Goal: Communication & Community: Ask a question

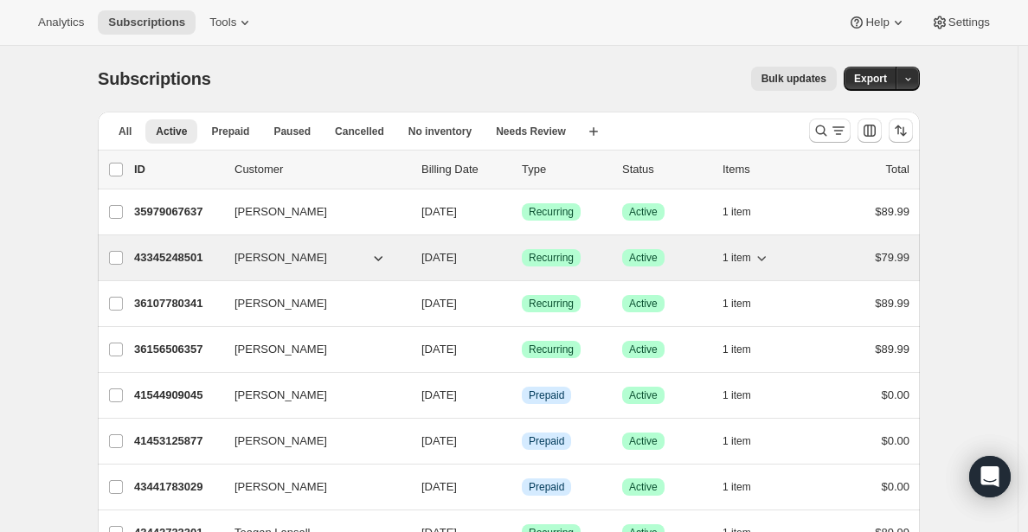
click at [164, 259] on p "43345248501" at bounding box center [177, 257] width 87 height 17
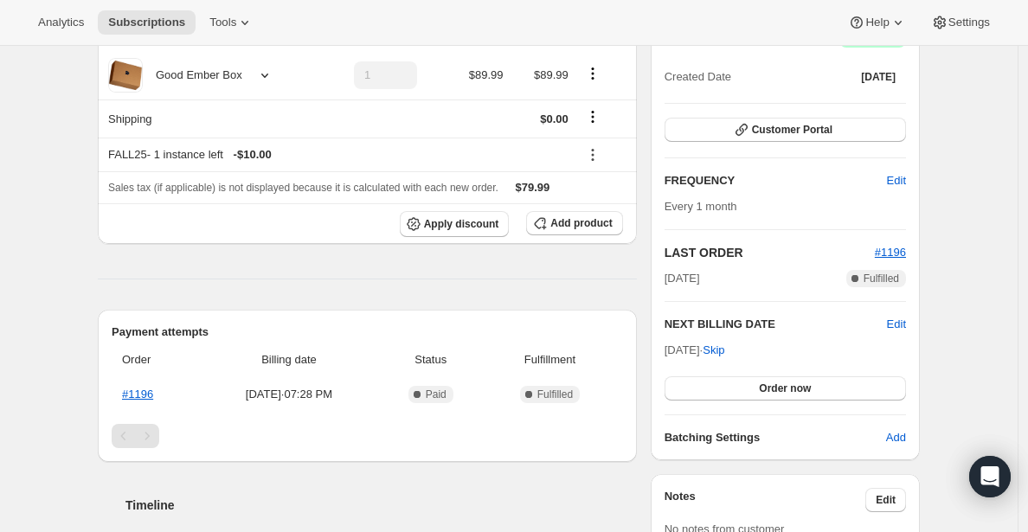
scroll to position [186, 0]
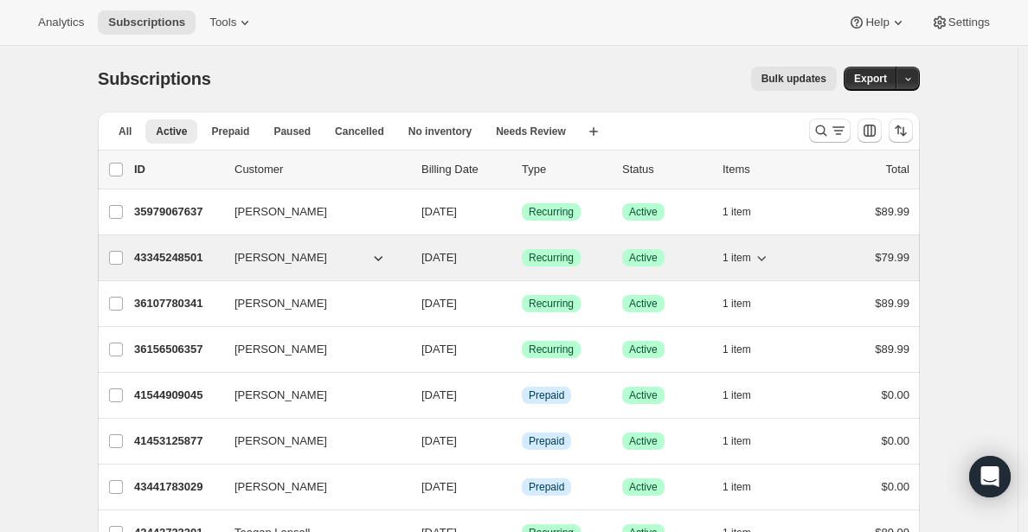
click at [175, 260] on p "43345248501" at bounding box center [177, 257] width 87 height 17
click at [196, 256] on p "43345248501" at bounding box center [177, 257] width 87 height 17
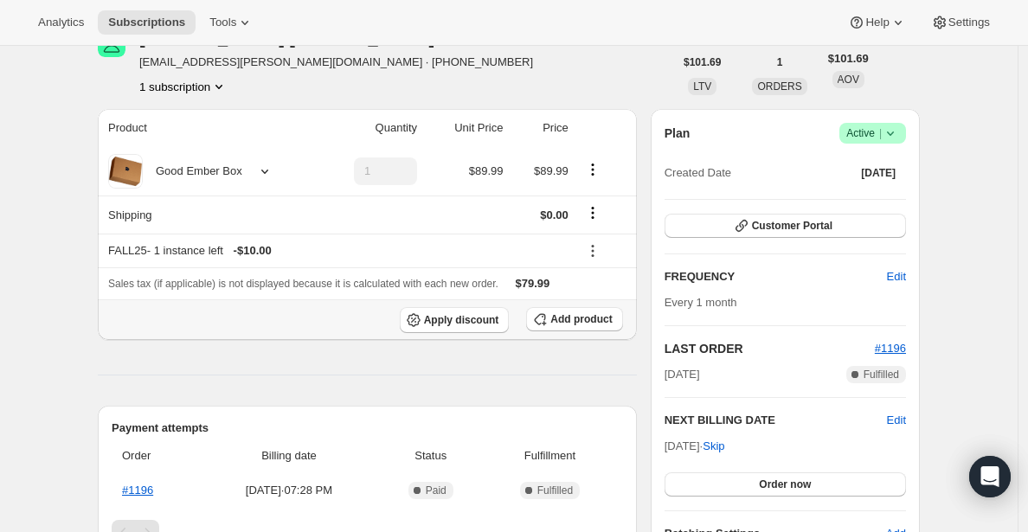
scroll to position [96, 0]
click at [598, 248] on icon at bounding box center [592, 250] width 17 height 17
click at [598, 285] on span "Edit" at bounding box center [596, 283] width 19 height 13
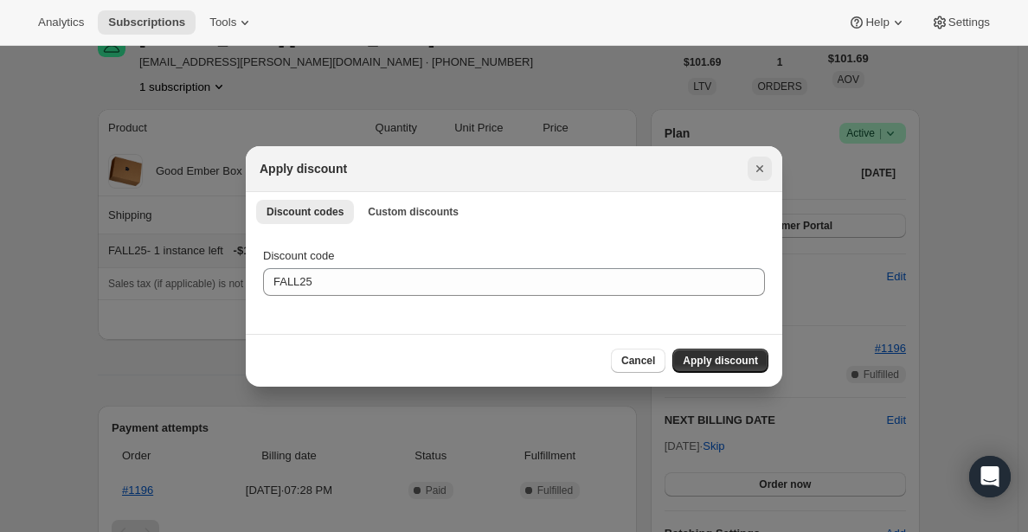
click at [756, 164] on icon "Close" at bounding box center [759, 168] width 17 height 17
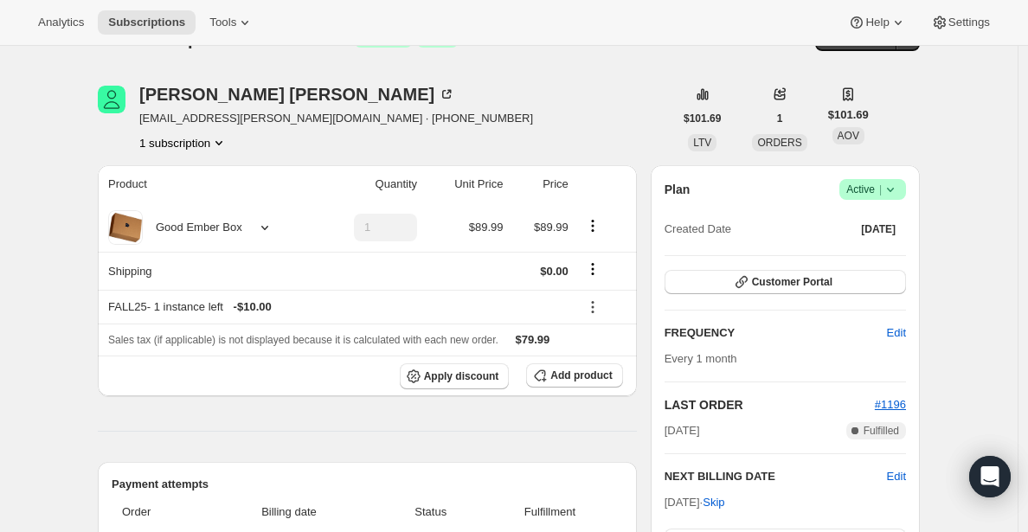
scroll to position [130, 0]
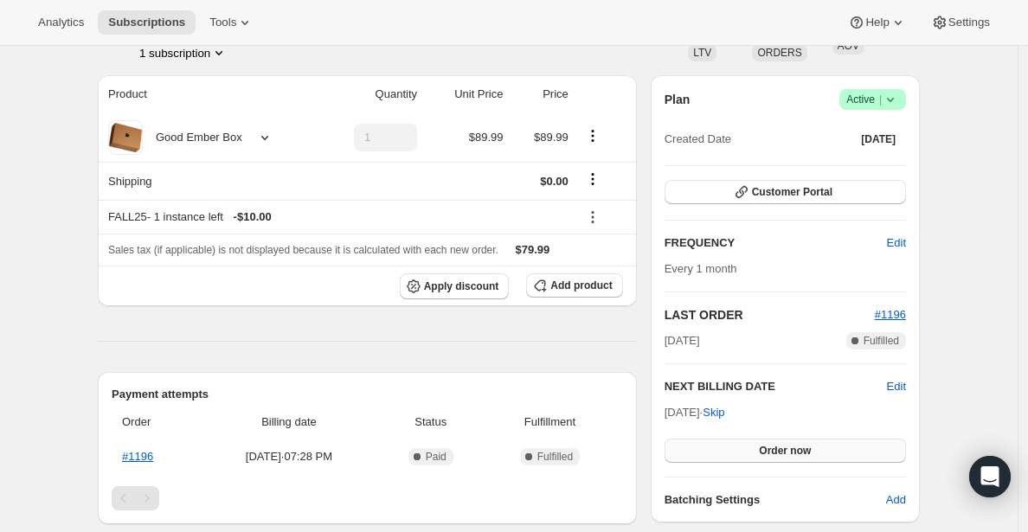
click at [755, 453] on button "Order now" at bounding box center [785, 451] width 241 height 24
click at [755, 453] on span "Click to confirm" at bounding box center [785, 451] width 79 height 14
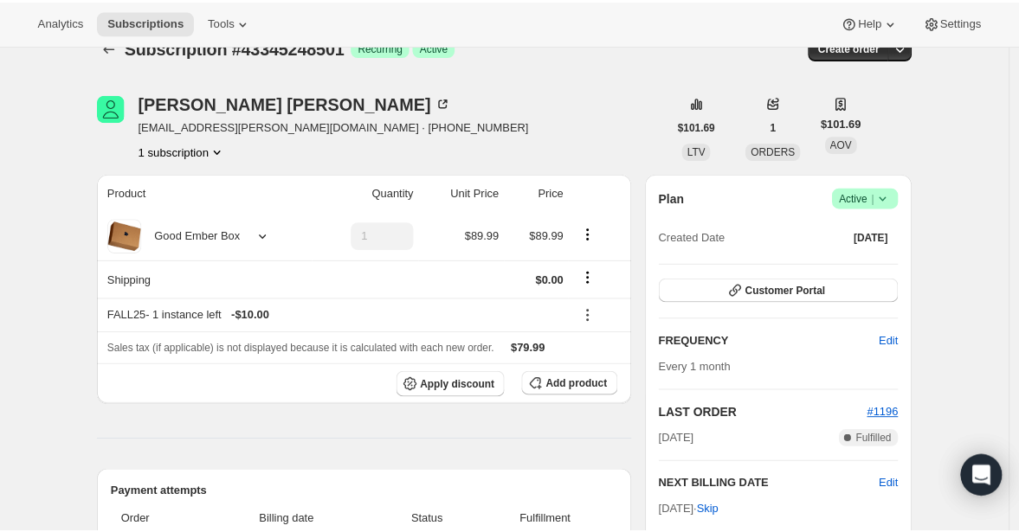
scroll to position [0, 0]
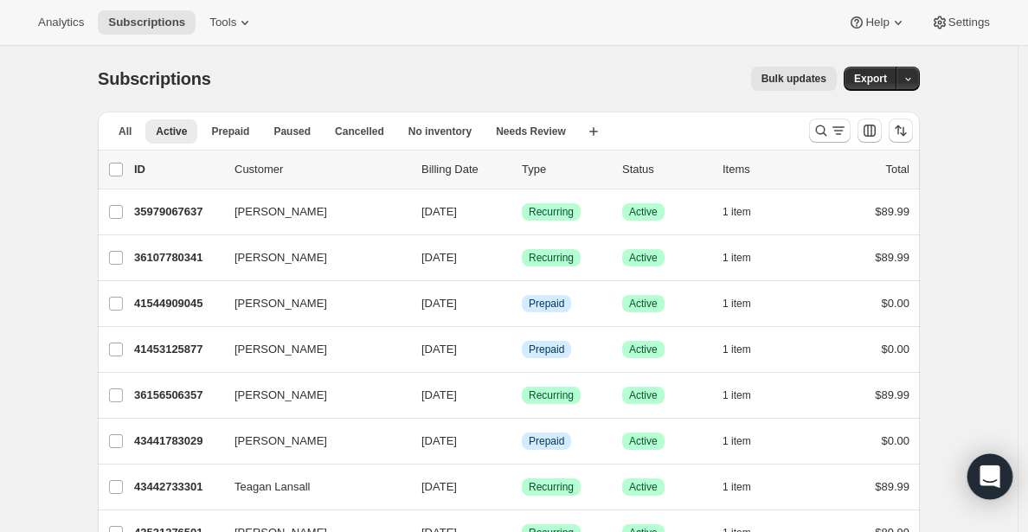
click at [992, 475] on icon "Open Intercom Messenger" at bounding box center [990, 477] width 20 height 23
click at [986, 469] on icon "Open Intercom Messenger" at bounding box center [990, 477] width 20 height 23
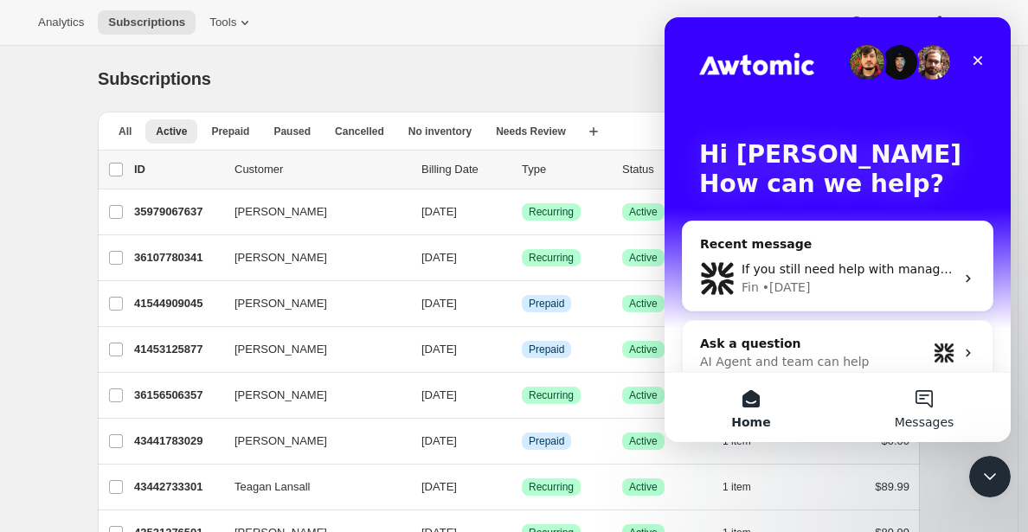
click at [925, 399] on button "Messages" at bounding box center [924, 407] width 173 height 69
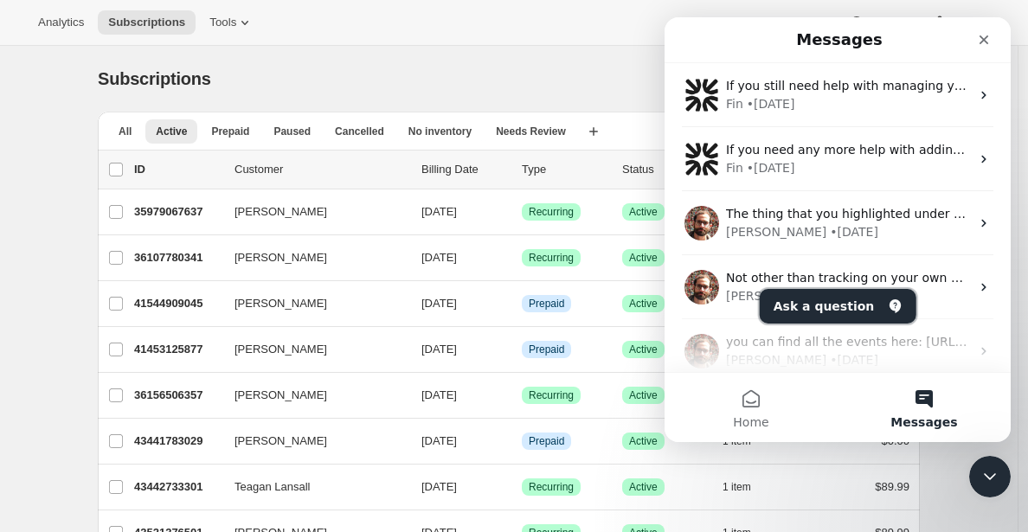
click at [847, 311] on button "Ask a question" at bounding box center [838, 306] width 157 height 35
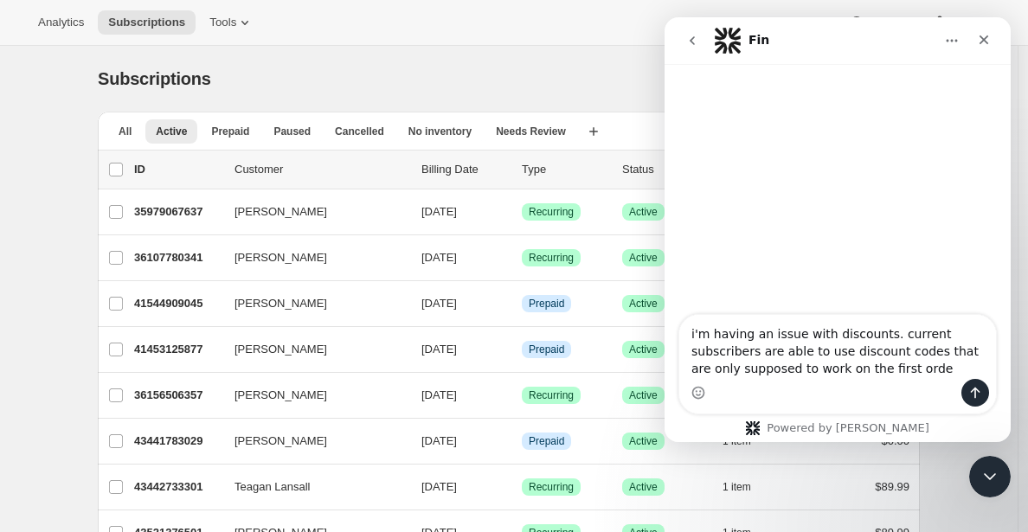
type textarea "i'm having an issue with discounts. current subscribers are able to use discoun…"
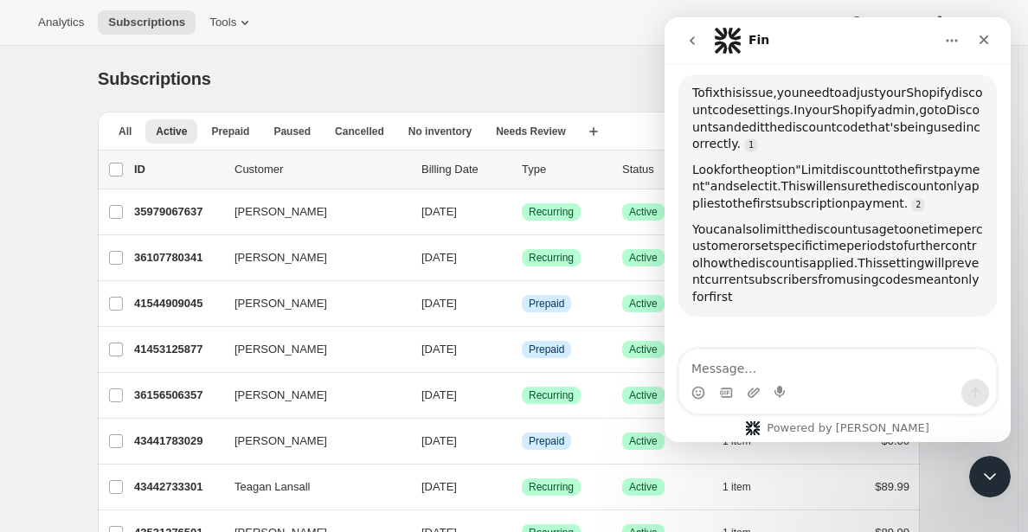
scroll to position [180, 0]
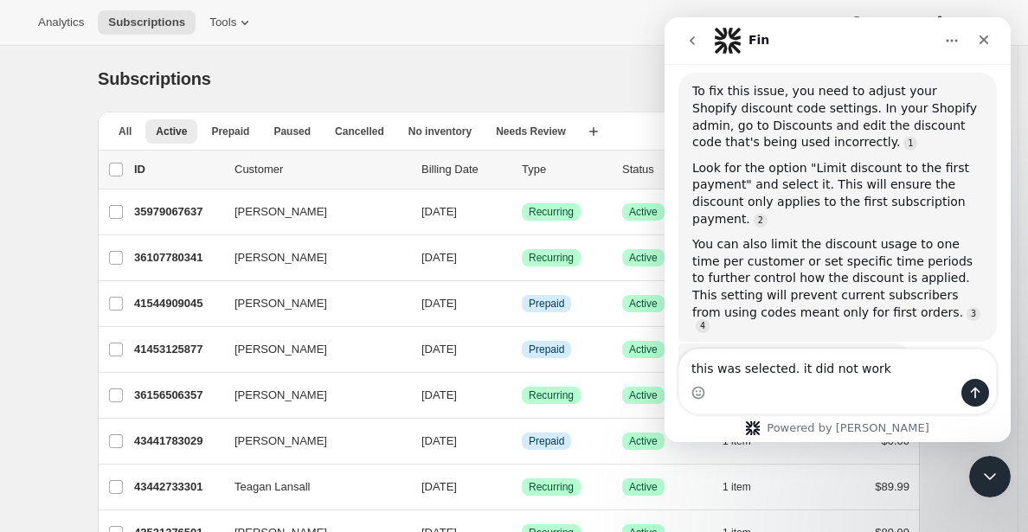
type textarea "this was selected. it did not work"
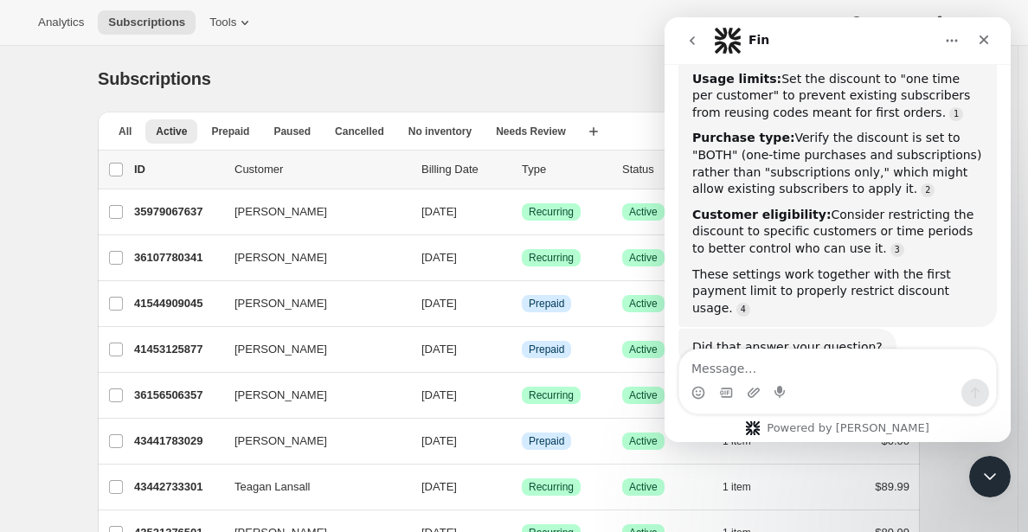
scroll to position [646, 0]
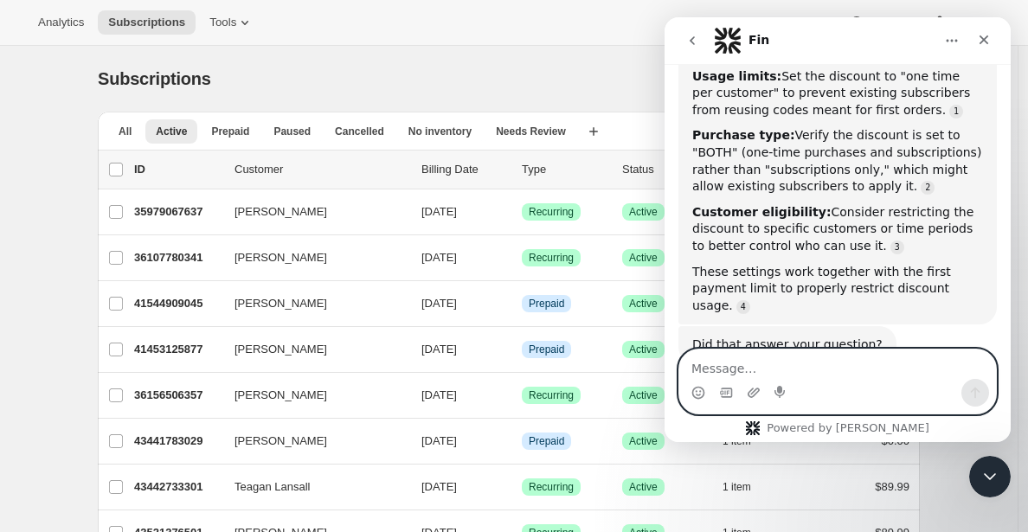
click at [785, 364] on textarea "Message…" at bounding box center [837, 364] width 317 height 29
type textarea "all of those settings were right"
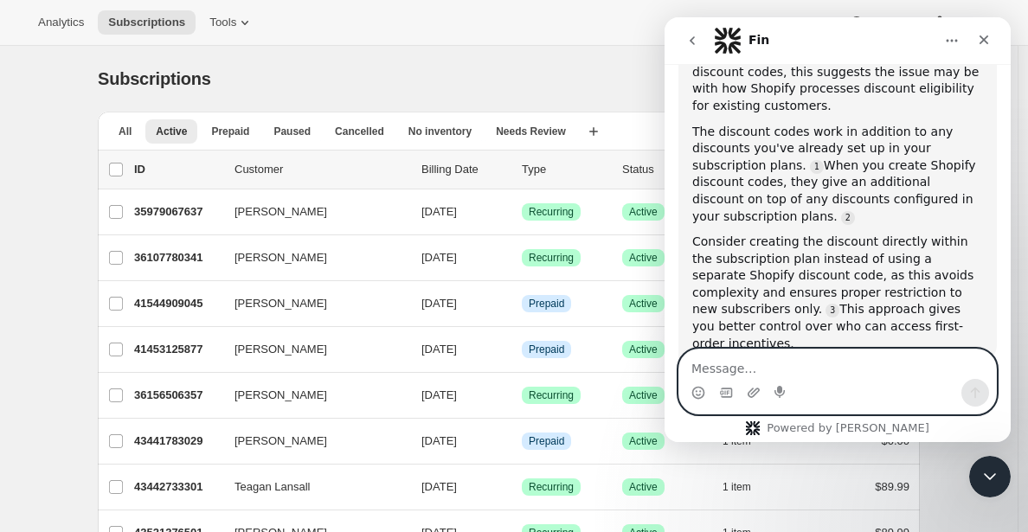
scroll to position [1097, 0]
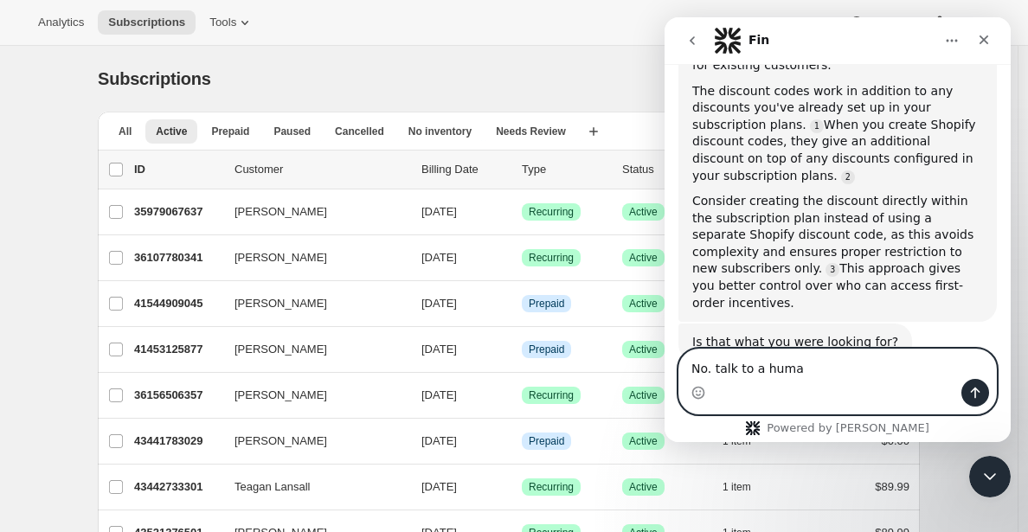
type textarea "No. talk to a human"
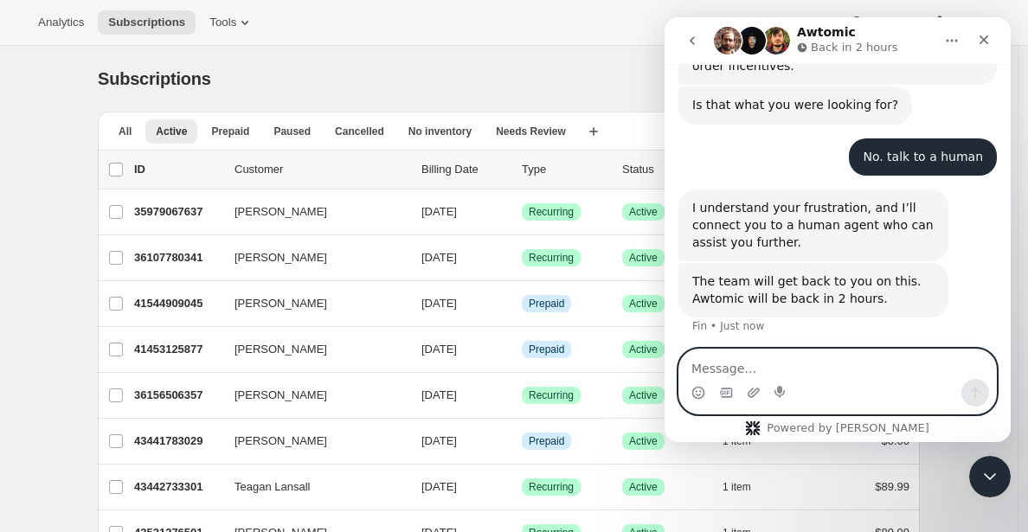
scroll to position [1338, 0]
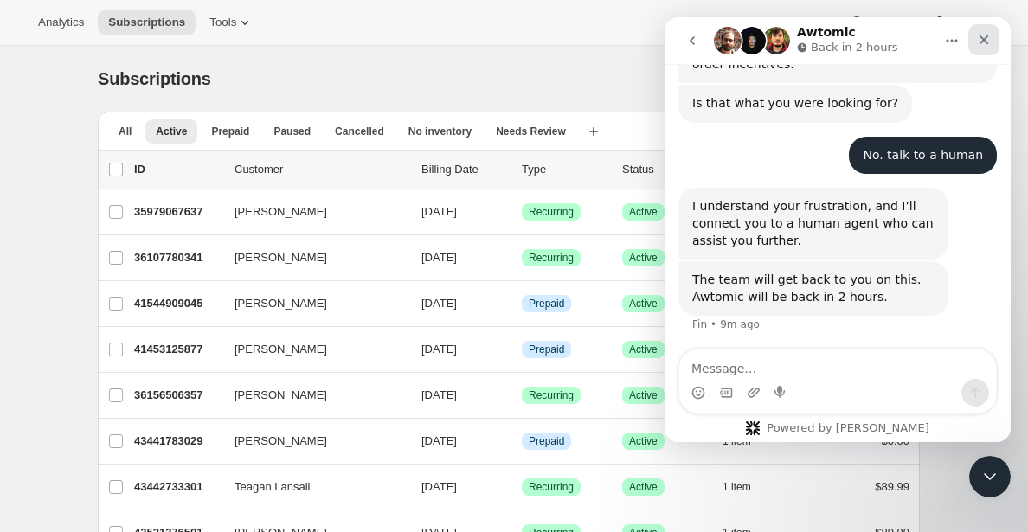
click at [982, 33] on icon "Close" at bounding box center [984, 40] width 14 height 14
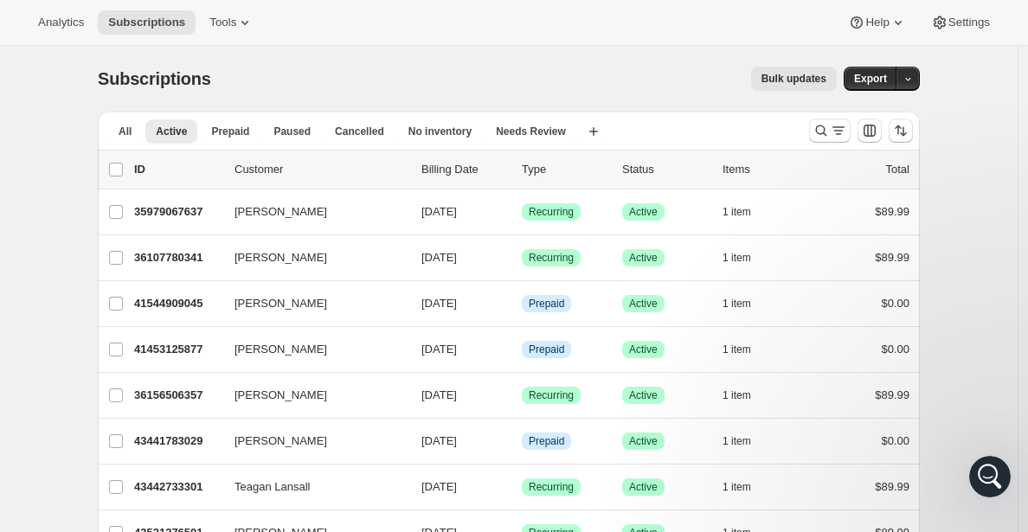
scroll to position [124, 0]
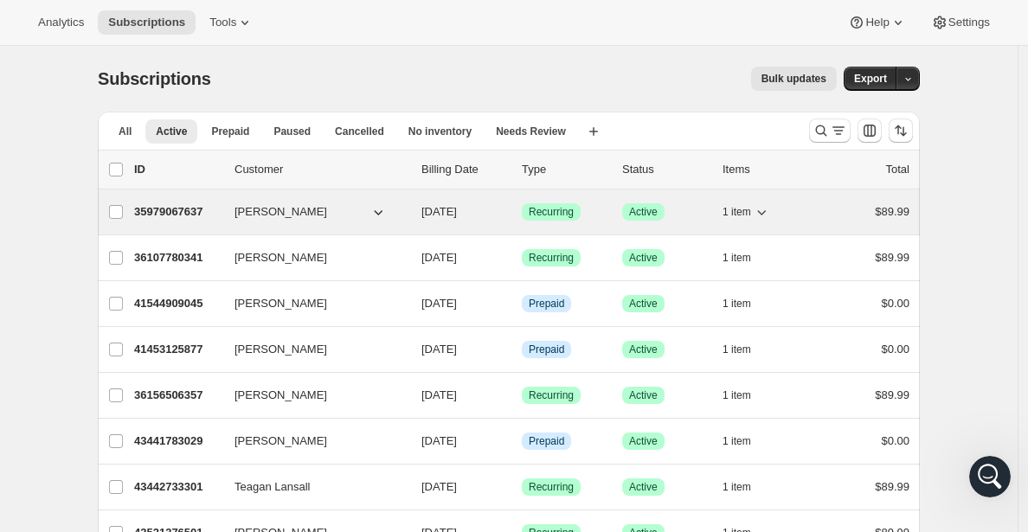
click at [183, 208] on p "35979067637" at bounding box center [177, 211] width 87 height 17
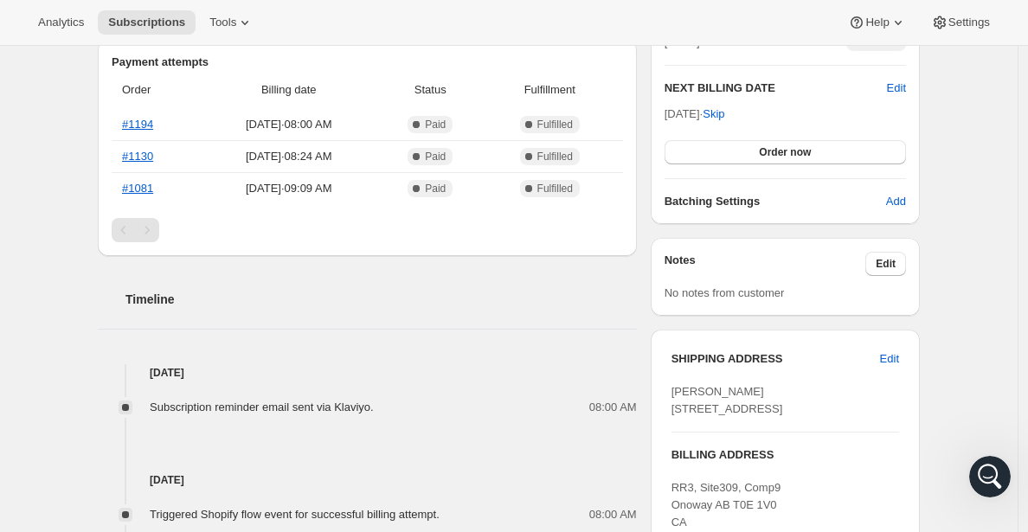
scroll to position [343, 0]
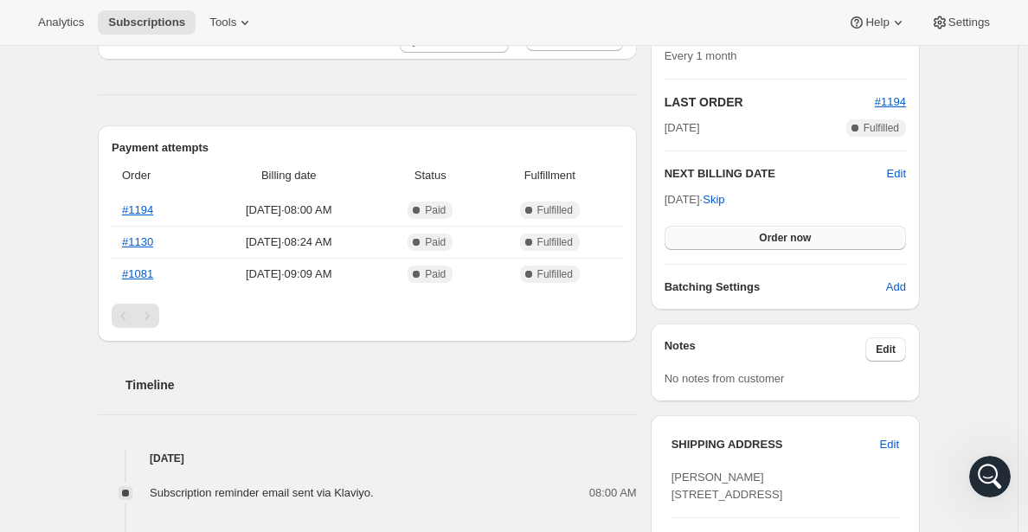
click at [732, 236] on button "Order now" at bounding box center [785, 238] width 241 height 24
click at [732, 237] on button "Click to confirm" at bounding box center [785, 238] width 241 height 24
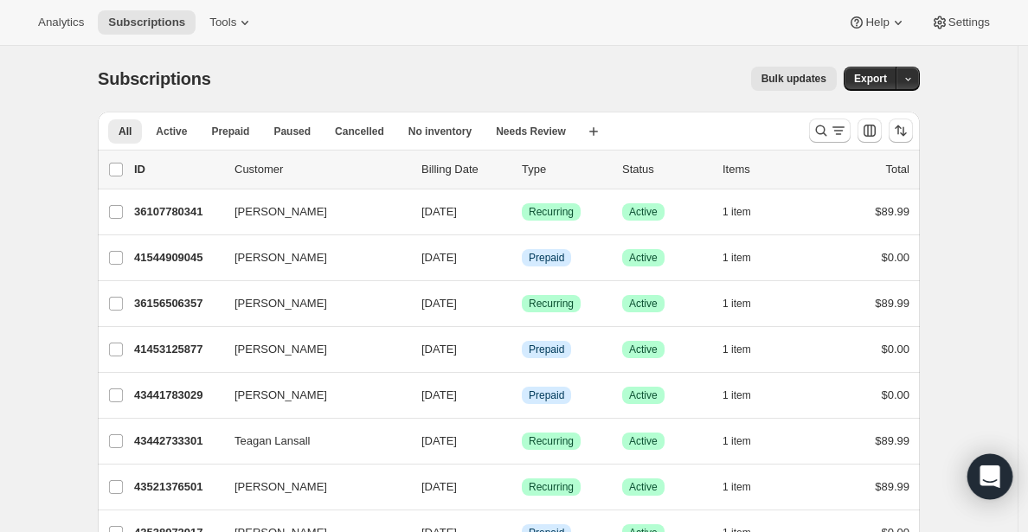
click at [988, 473] on icon "Open Intercom Messenger" at bounding box center [990, 477] width 20 height 23
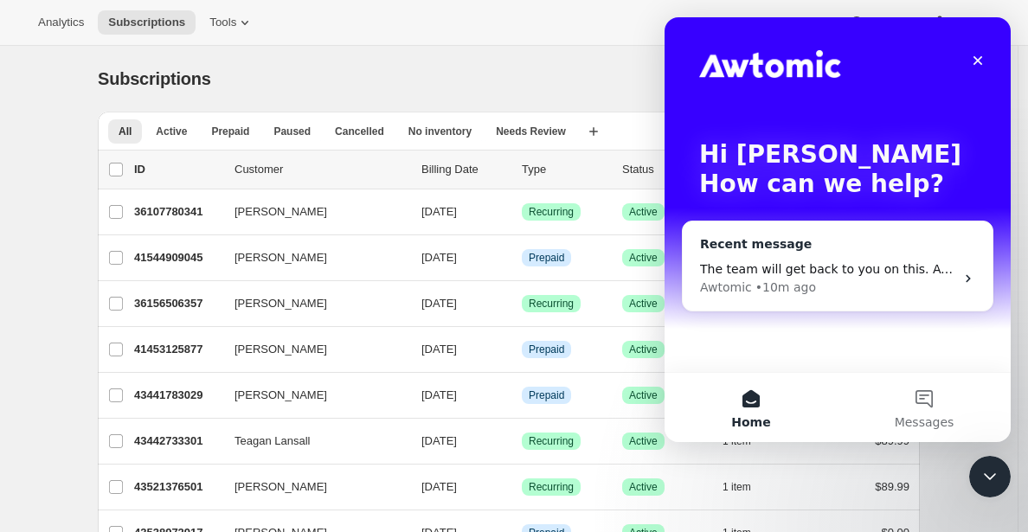
click at [818, 281] on div "Awtomic • 10m ago" at bounding box center [827, 288] width 254 height 18
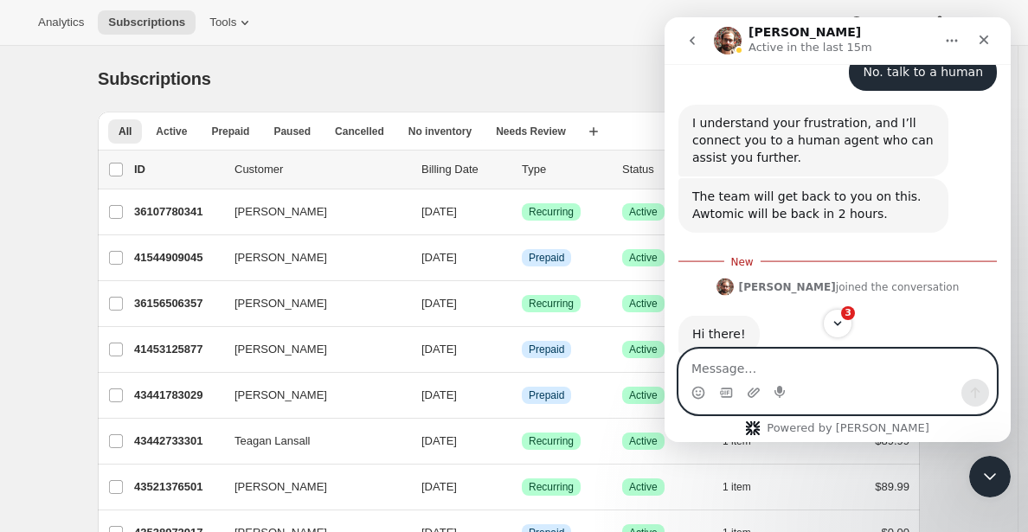
scroll to position [1500, 0]
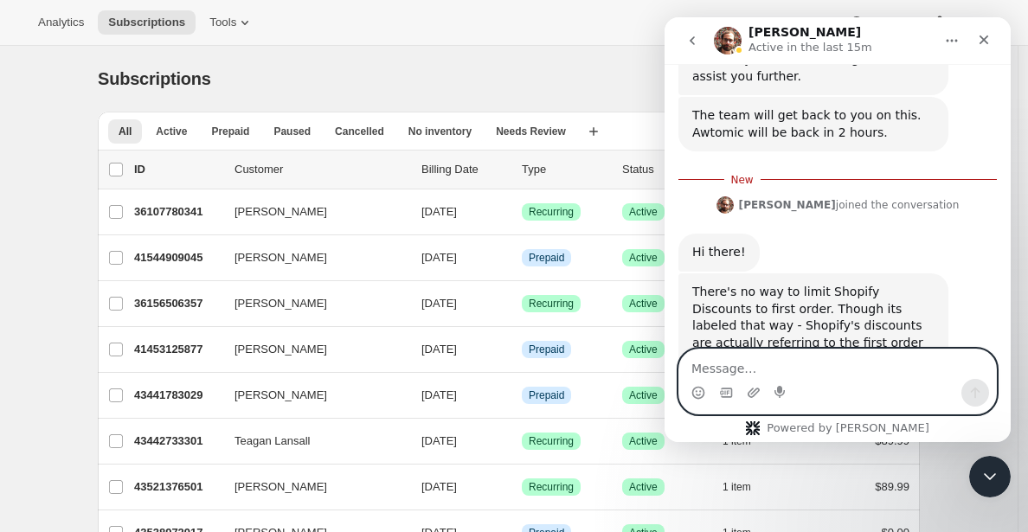
click at [810, 372] on textarea "Message…" at bounding box center [837, 364] width 317 height 29
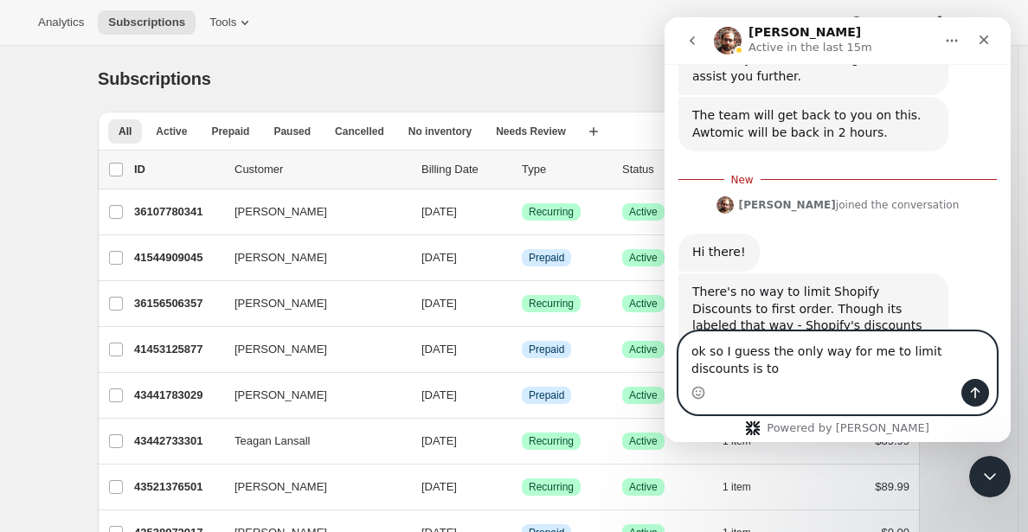
scroll to position [1517, 0]
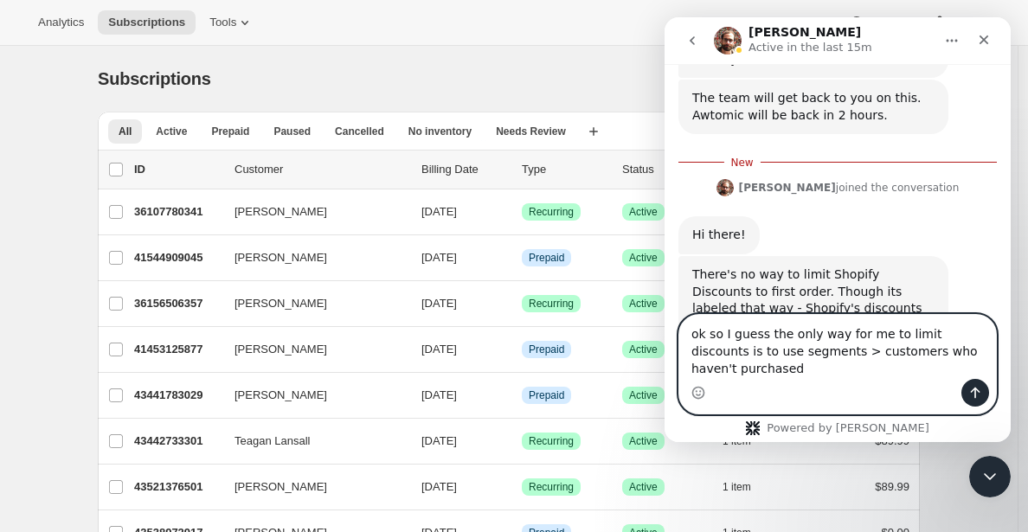
type textarea "ok so I guess the only way for me to limit discounts is to use segments > custo…"
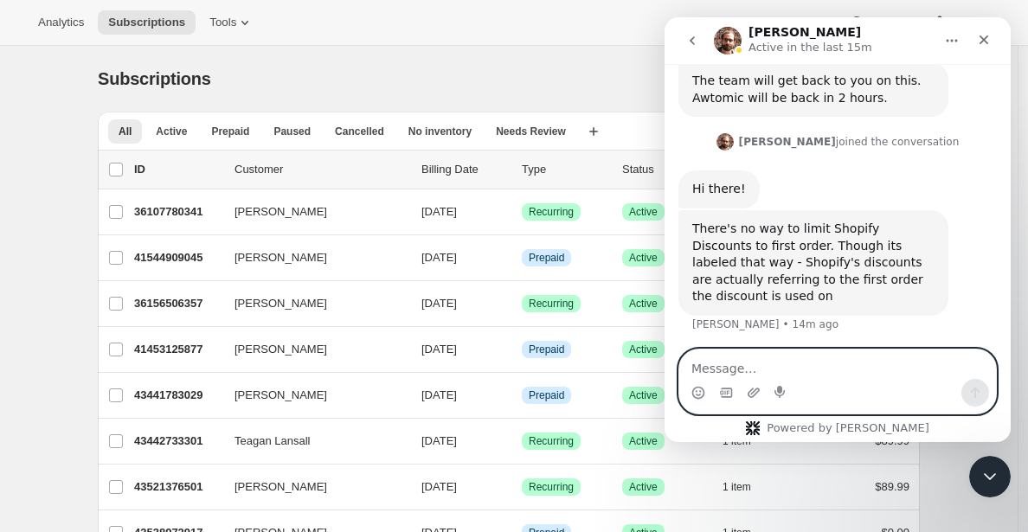
scroll to position [1557, 0]
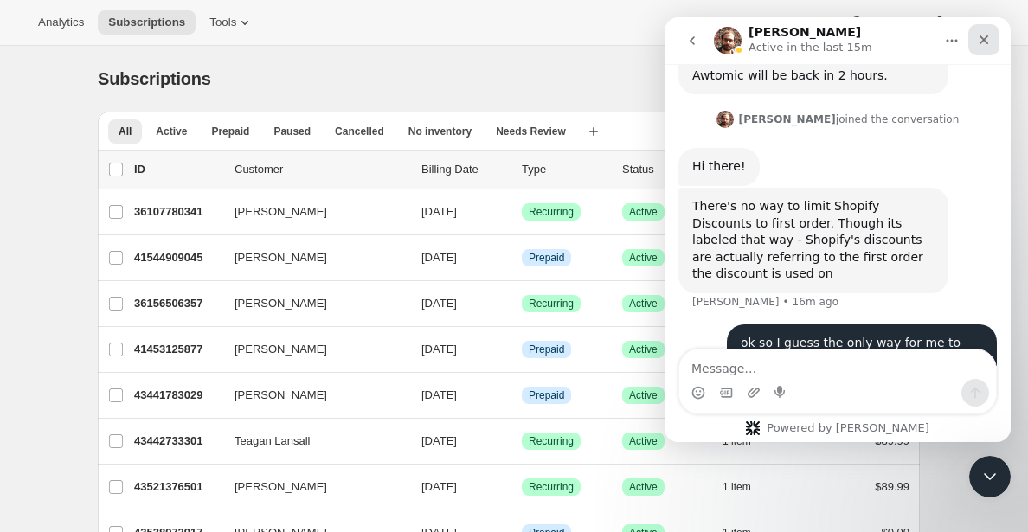
click at [981, 35] on icon "Close" at bounding box center [984, 40] width 14 height 14
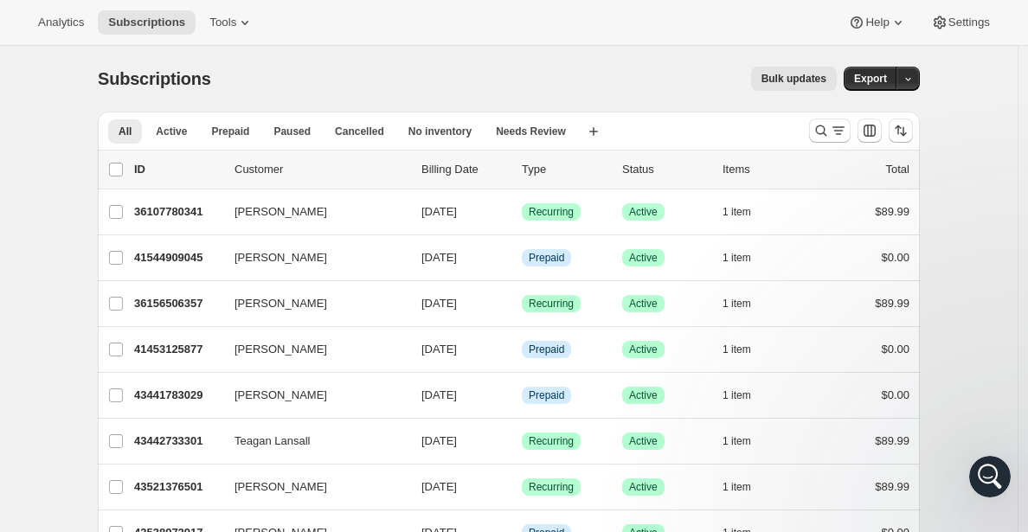
scroll to position [1371, 0]
